Goal: Information Seeking & Learning: Understand process/instructions

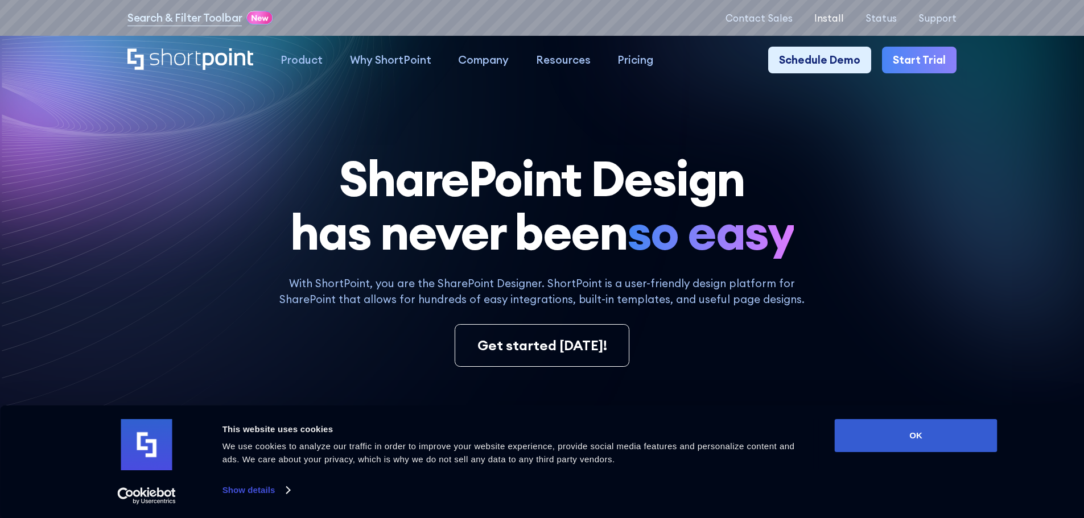
click at [841, 15] on p "Install" at bounding box center [829, 18] width 30 height 11
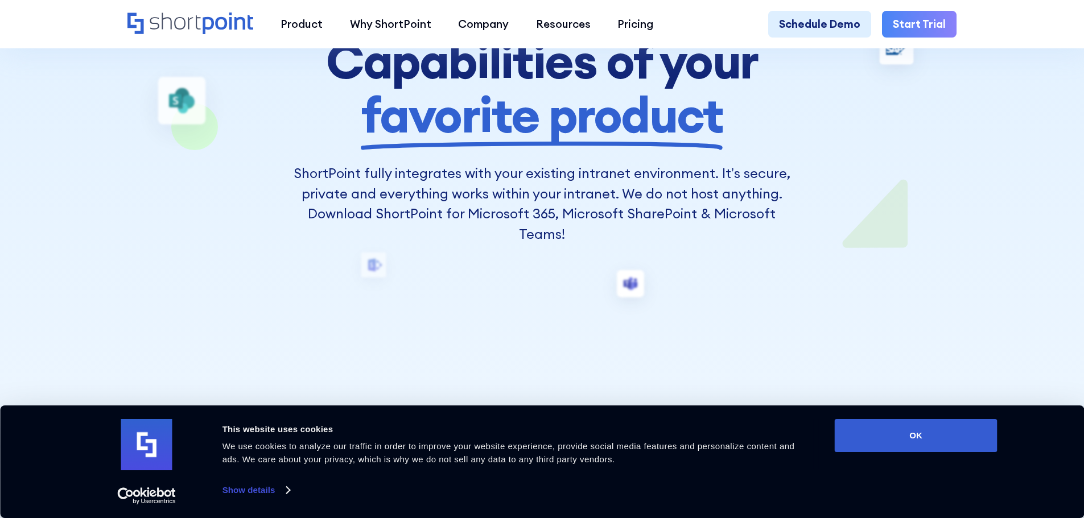
scroll to position [228, 0]
click at [897, 432] on button "OK" at bounding box center [916, 435] width 163 height 33
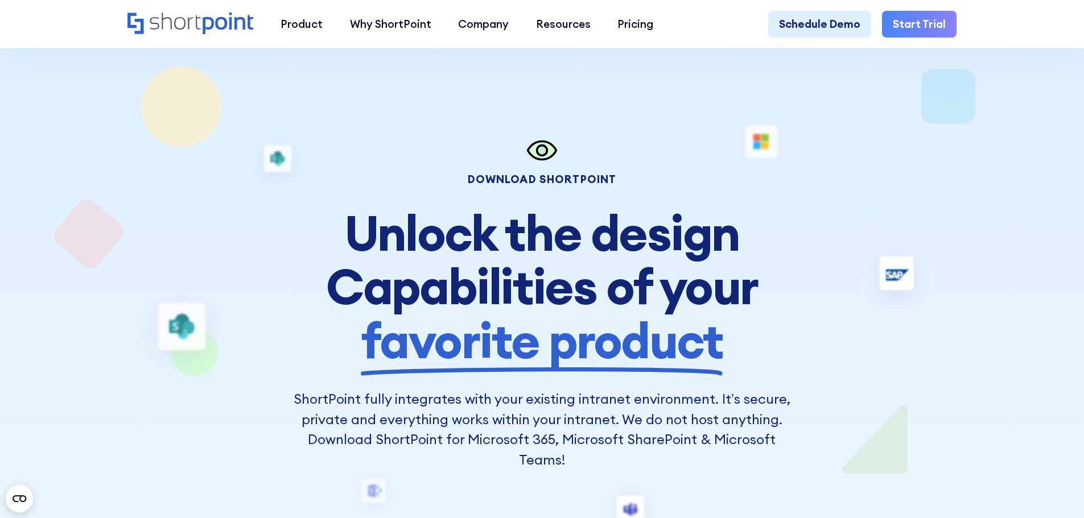
scroll to position [0, 0]
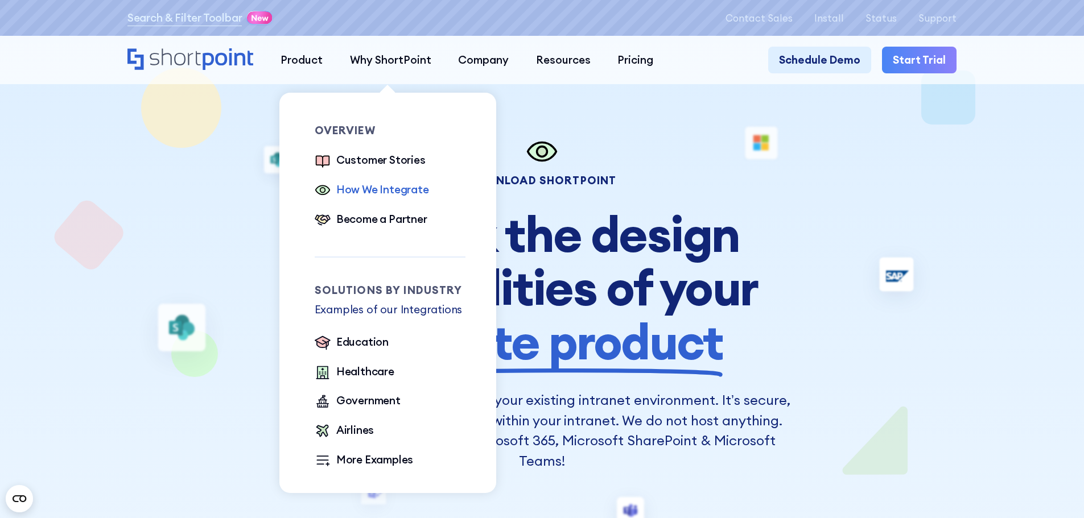
click at [360, 194] on div "How We Integrate" at bounding box center [382, 190] width 93 height 17
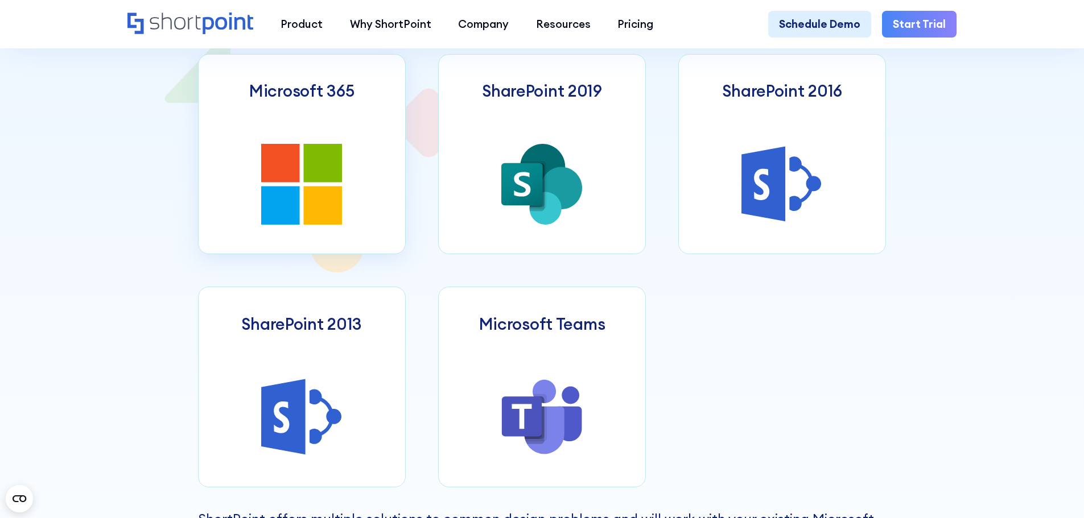
scroll to position [683, 0]
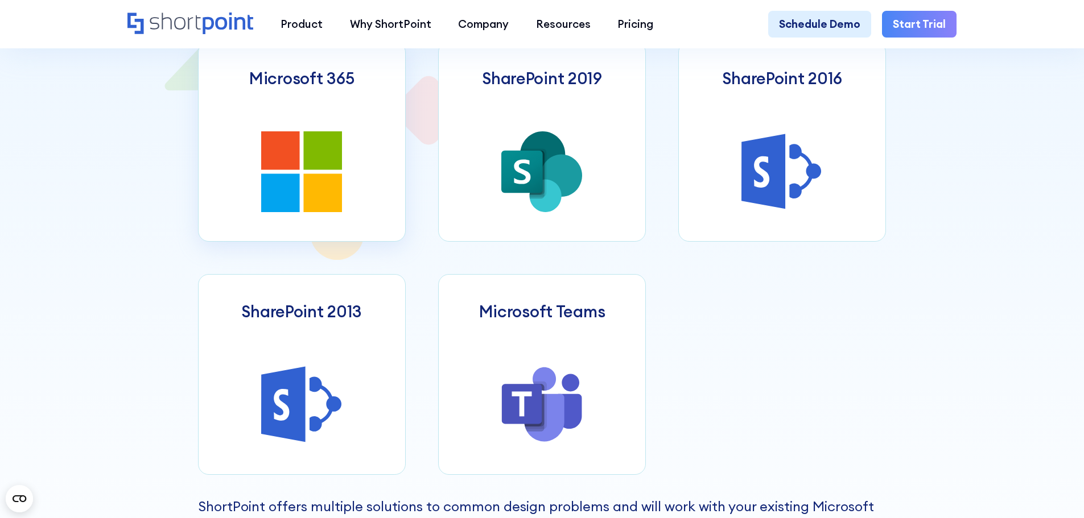
click at [335, 157] on icon at bounding box center [323, 150] width 39 height 39
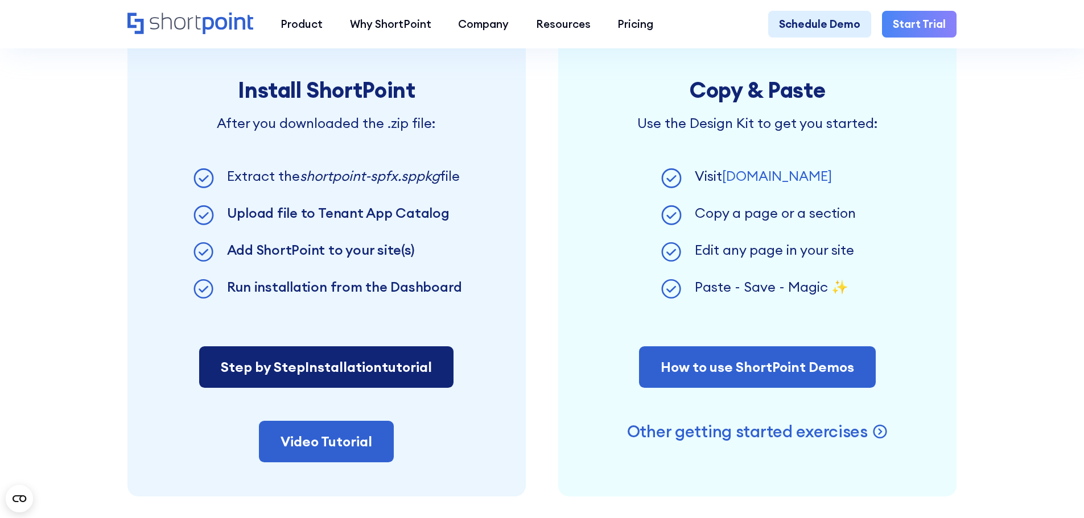
scroll to position [910, 0]
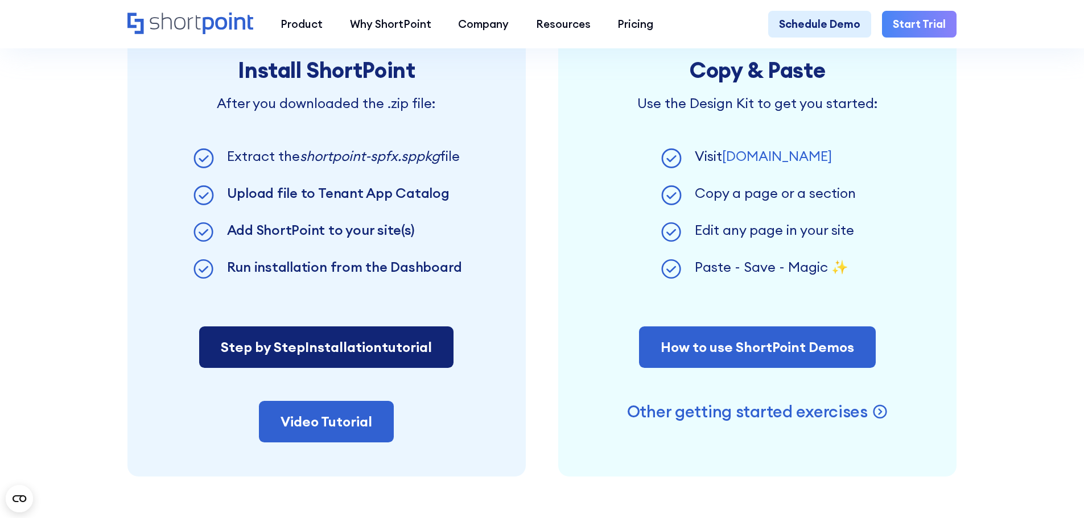
click at [344, 354] on span "Installation" at bounding box center [343, 347] width 77 height 17
